Goal: Task Accomplishment & Management: Complete application form

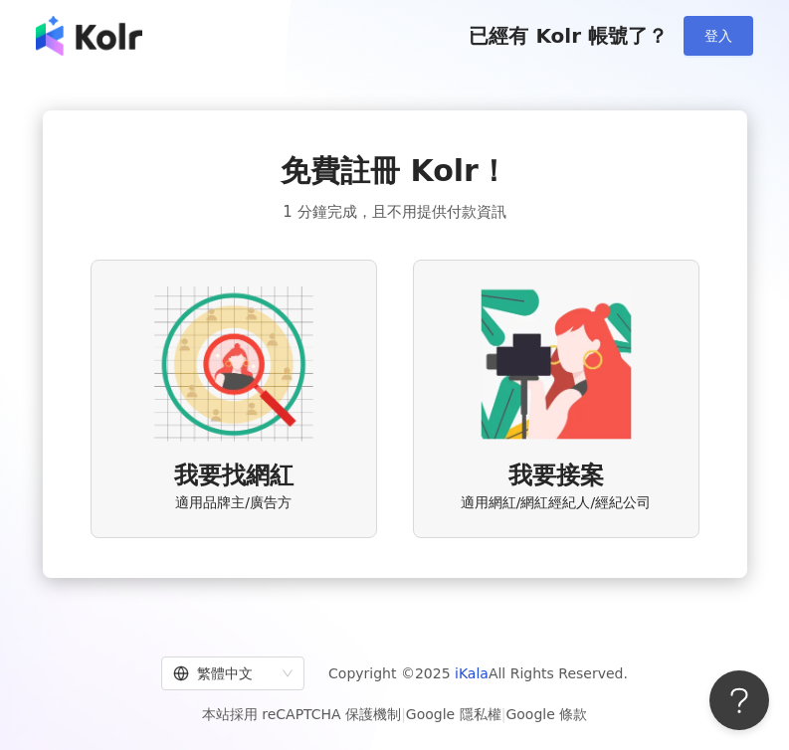
click at [710, 40] on span "登入" at bounding box center [718, 36] width 28 height 16
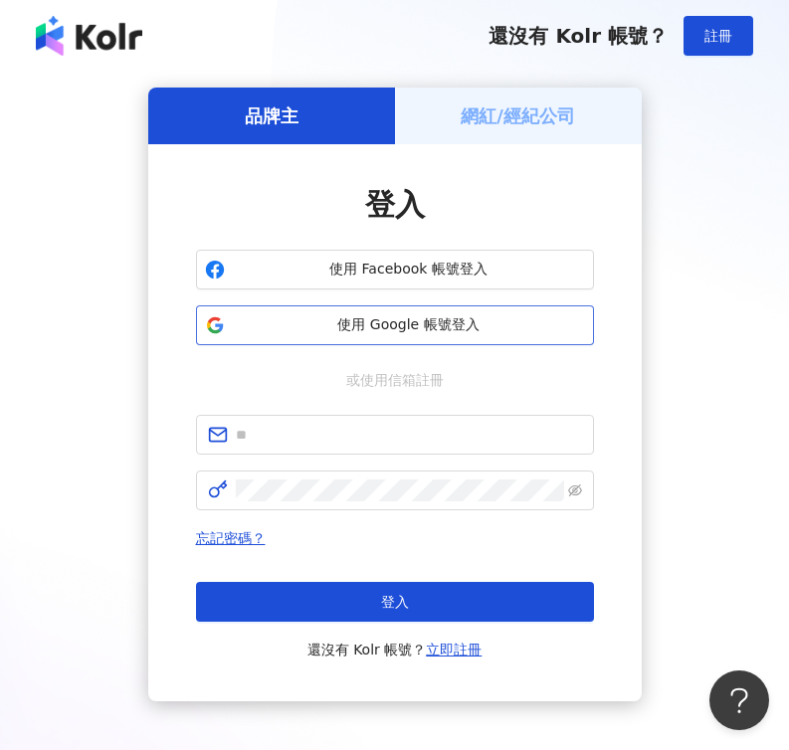
click at [415, 328] on span "使用 Google 帳號登入" at bounding box center [409, 325] width 352 height 20
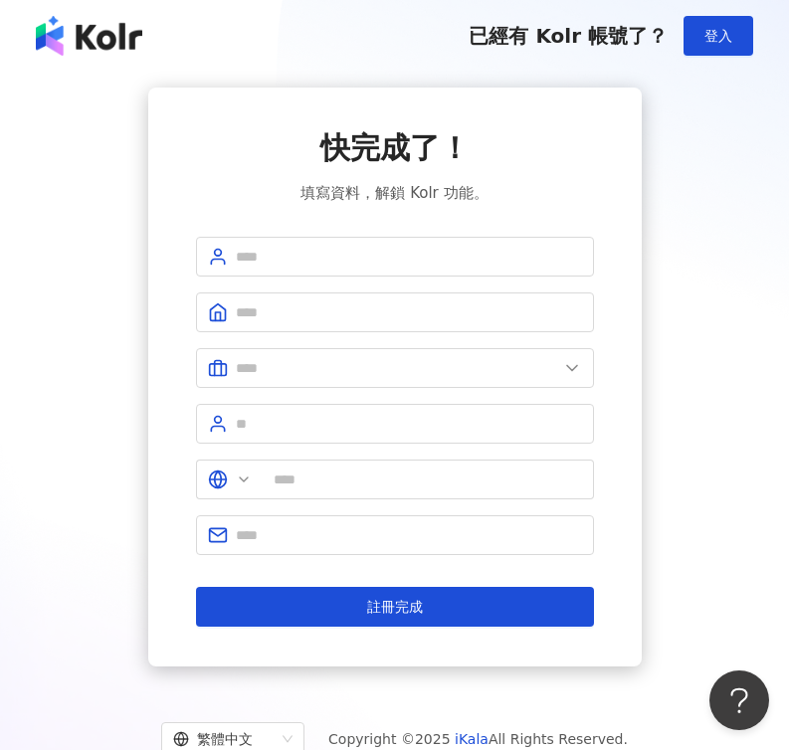
type input "**"
type input "*"
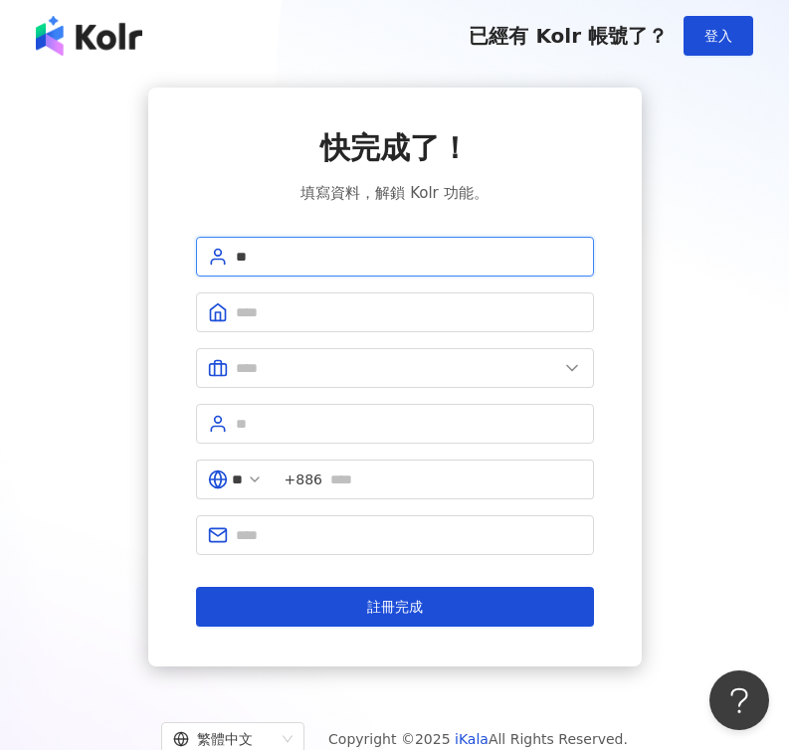
type input "*"
type input "**********"
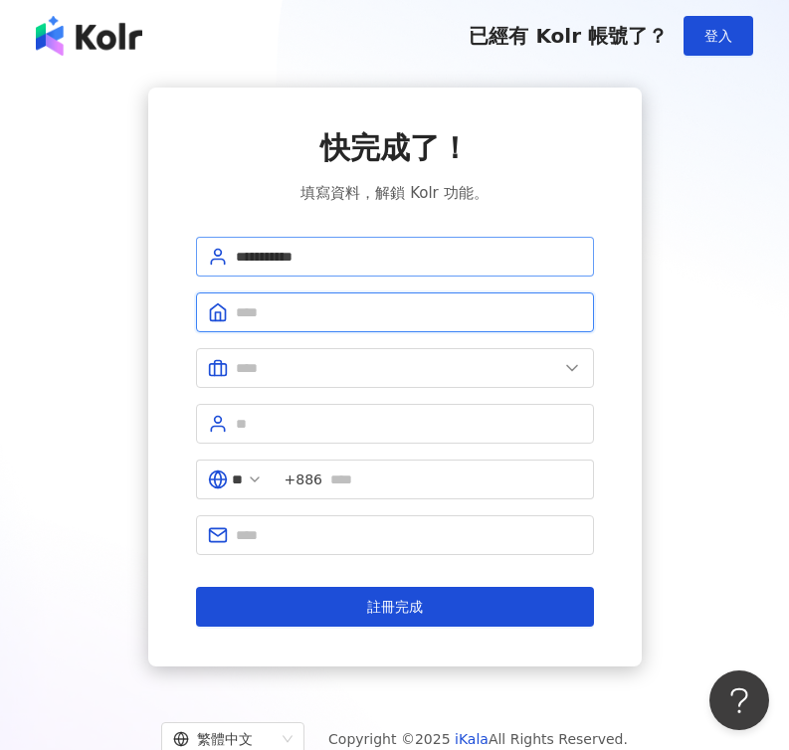
type input "*"
click at [581, 313] on input "text" at bounding box center [409, 312] width 346 height 22
click at [575, 313] on input "text" at bounding box center [409, 312] width 346 height 22
click at [565, 314] on input "text" at bounding box center [409, 312] width 346 height 22
click at [482, 317] on input "text" at bounding box center [409, 312] width 346 height 22
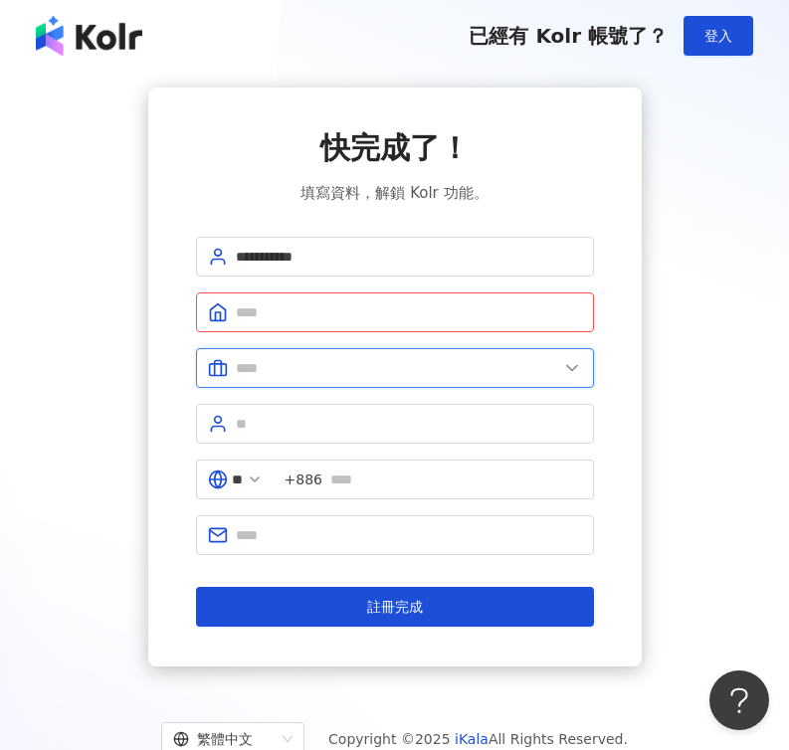
click at [419, 374] on input "text" at bounding box center [397, 368] width 322 height 22
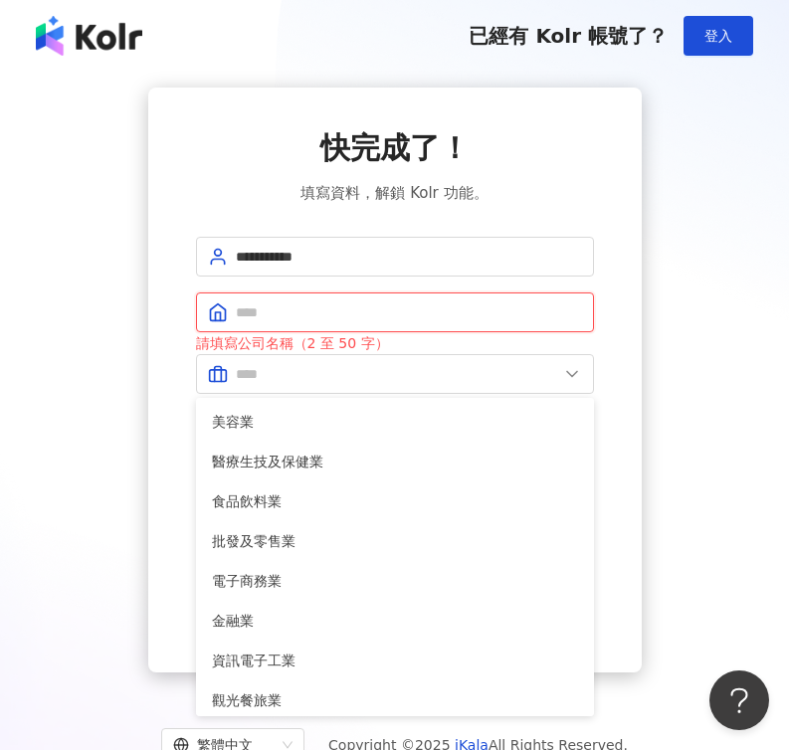
click at [418, 310] on input "text" at bounding box center [409, 312] width 346 height 22
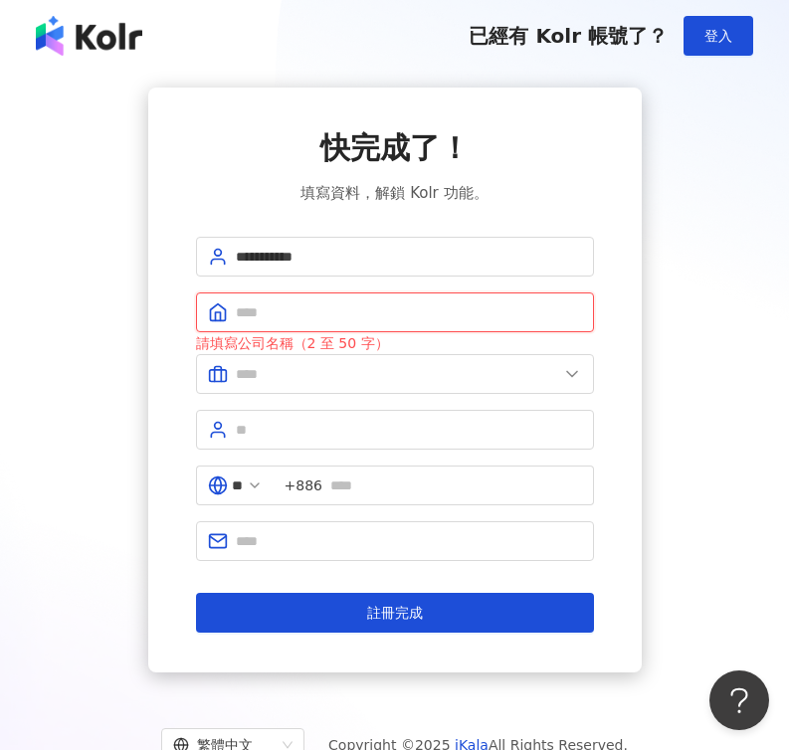
type input "*"
